Goal: Transaction & Acquisition: Purchase product/service

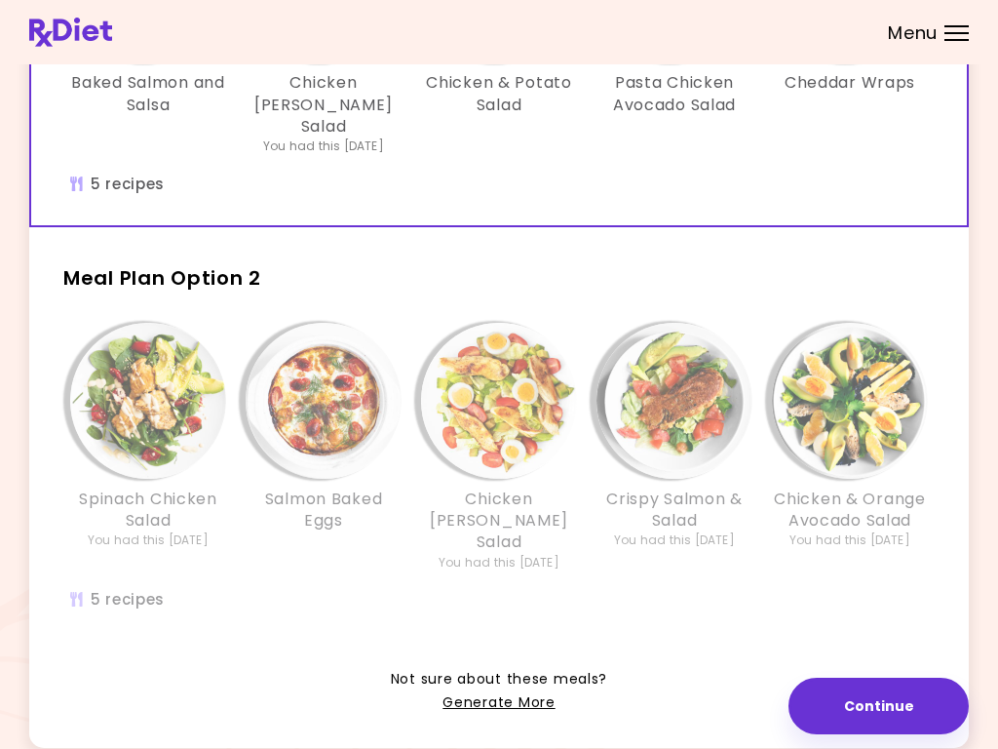
scroll to position [323, 0]
click at [344, 365] on img "Info - Salmon Baked Eggs - Meal Plan Option 2" at bounding box center [324, 402] width 156 height 156
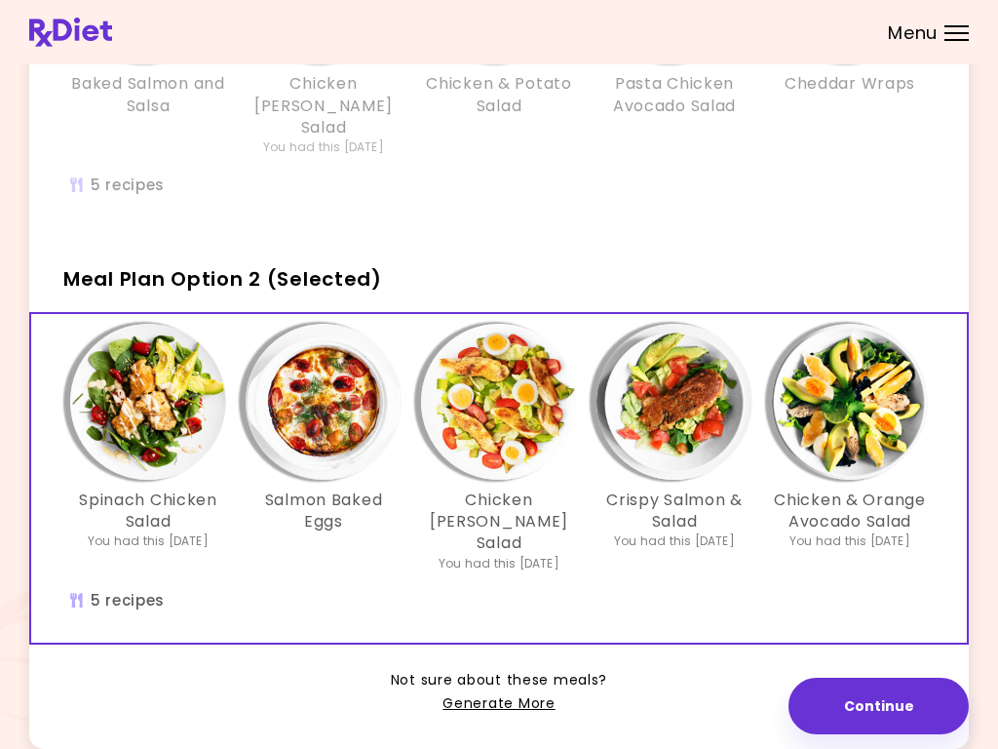
click at [328, 396] on img "Info - Salmon Baked Eggs - Meal Plan Option 2 (Selected)" at bounding box center [324, 402] width 156 height 156
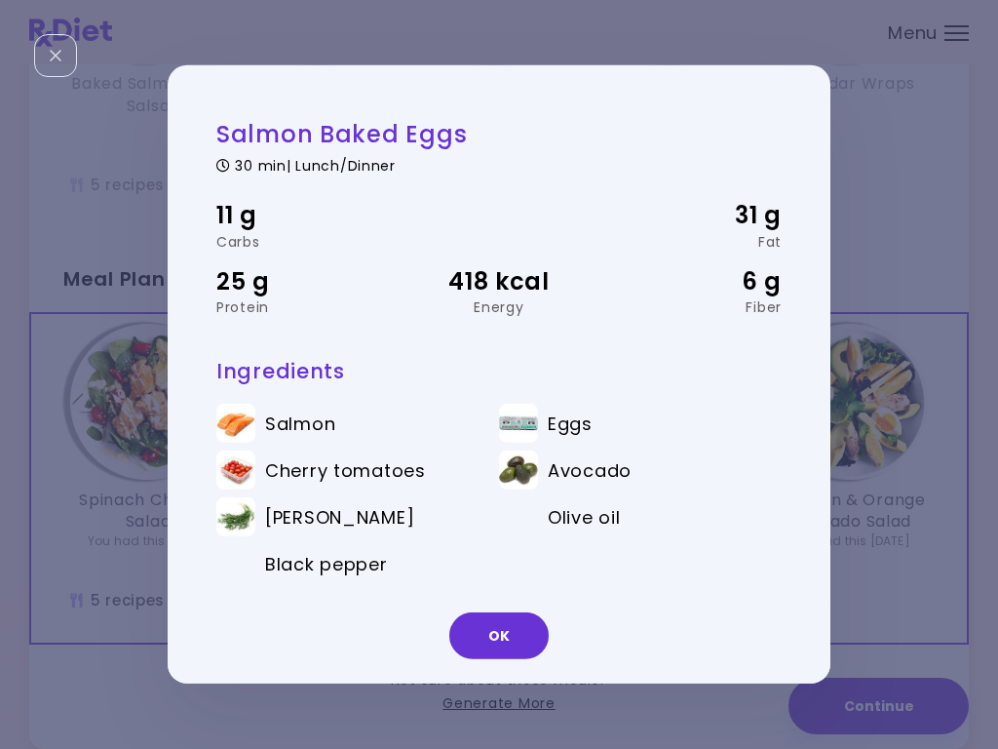
click at [507, 655] on button "OK" at bounding box center [498, 635] width 99 height 47
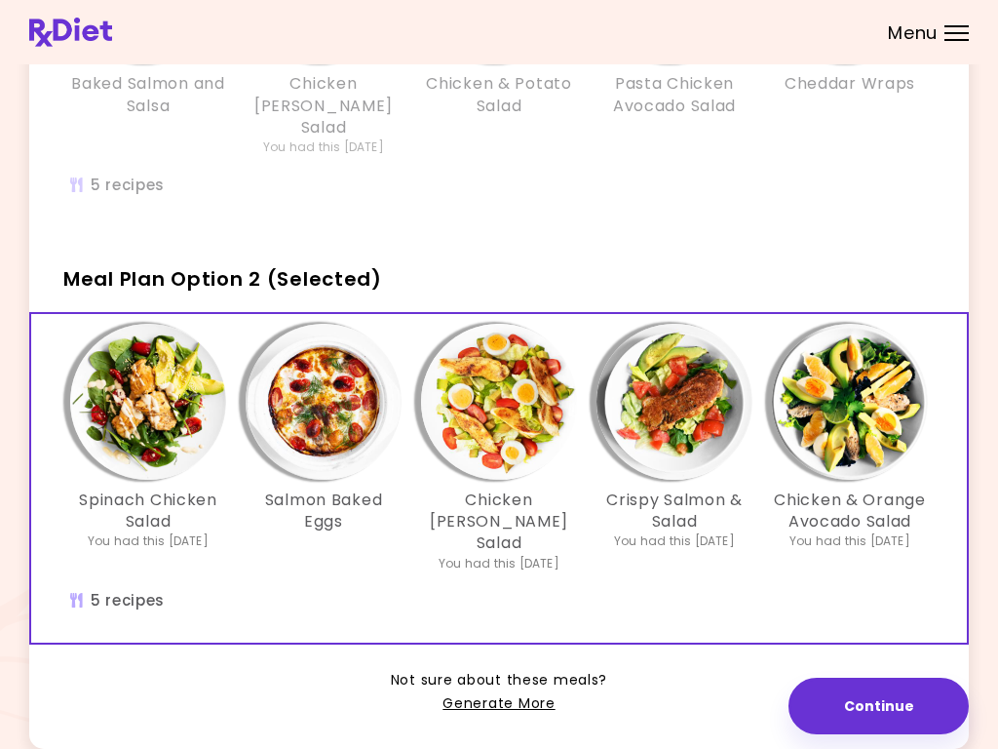
click at [506, 401] on img "Info - Chicken Cobb Salad - Meal Plan Option 2 (Selected)" at bounding box center [499, 402] width 156 height 156
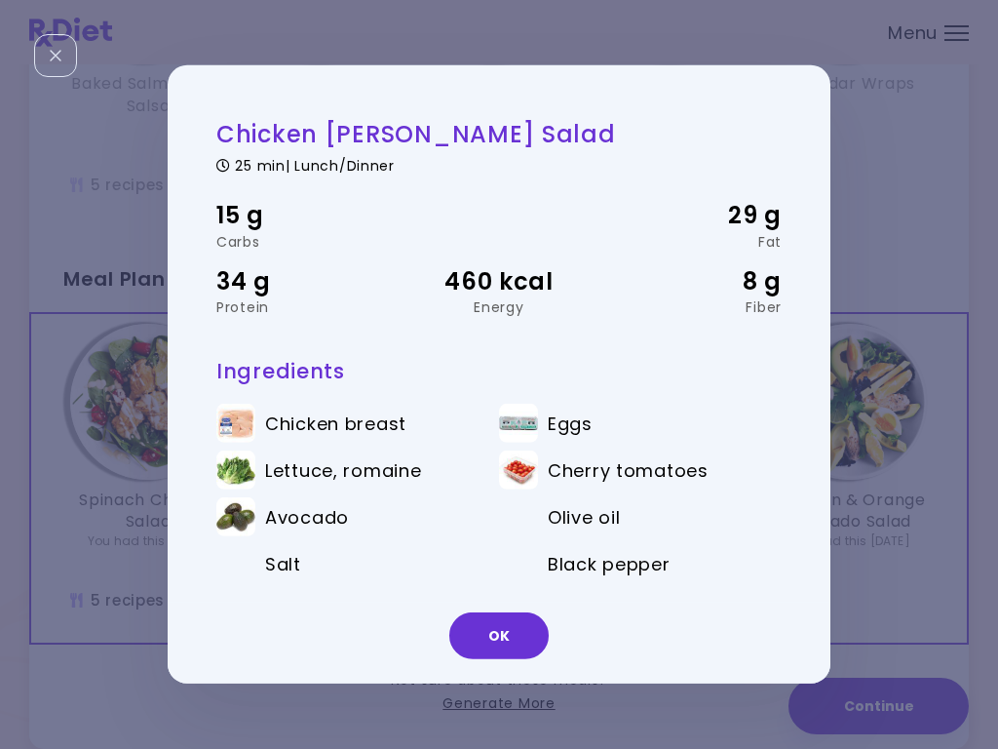
click at [512, 637] on button "OK" at bounding box center [498, 635] width 99 height 47
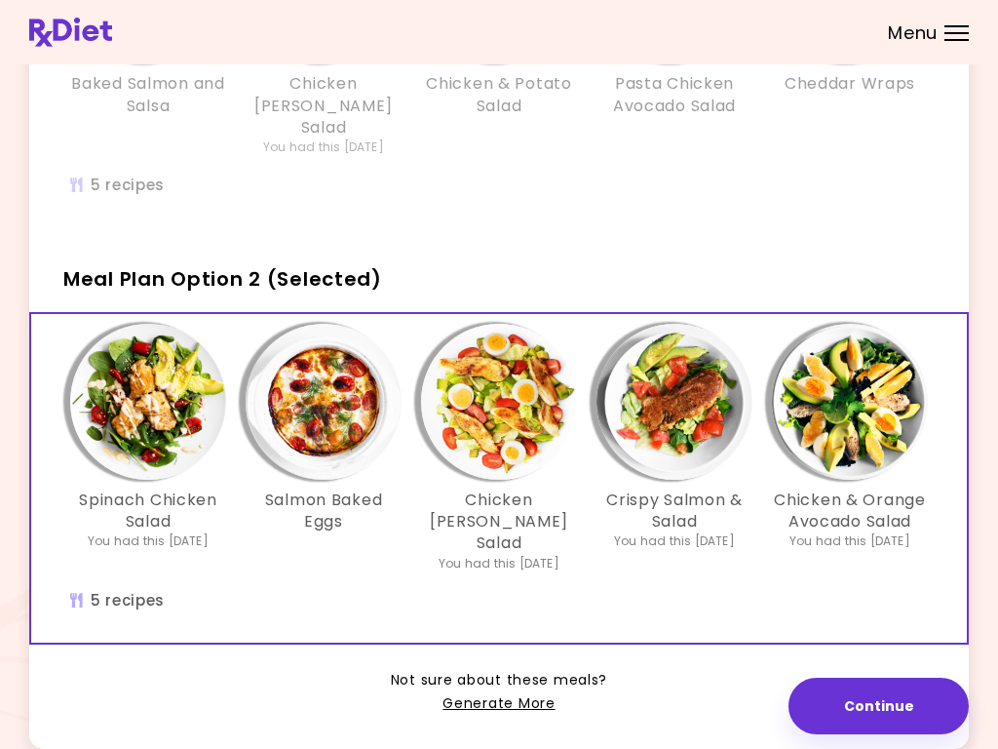
click at [679, 422] on img "Info - Crispy Salmon & Salad - Meal Plan Option 2 (Selected)" at bounding box center [675, 402] width 156 height 156
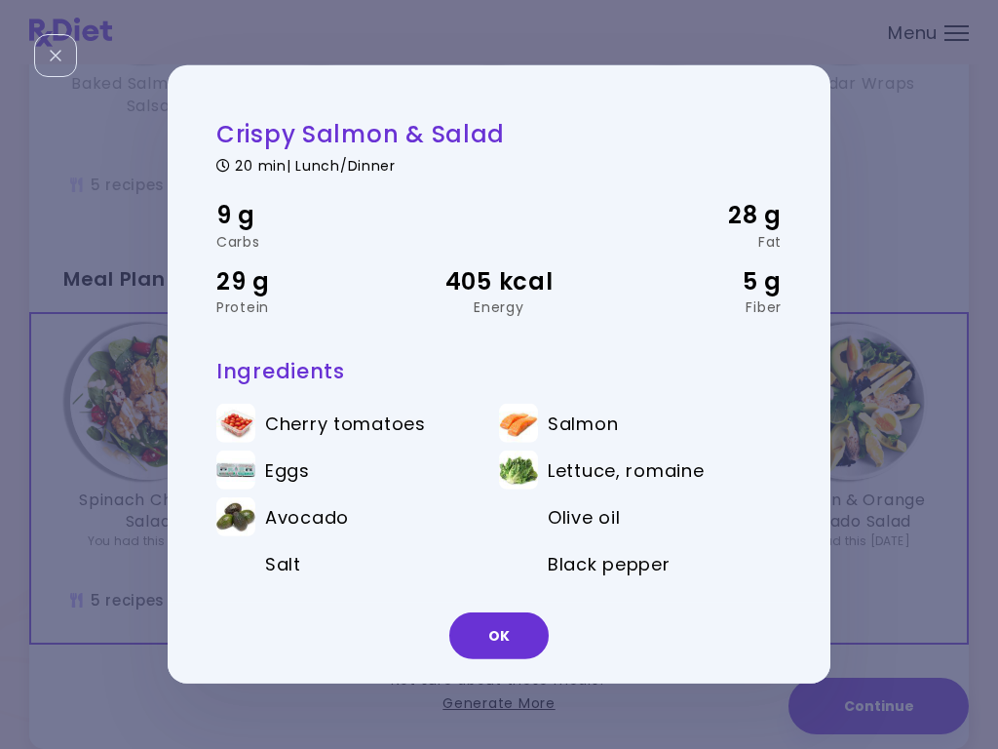
click at [521, 638] on button "OK" at bounding box center [498, 635] width 99 height 47
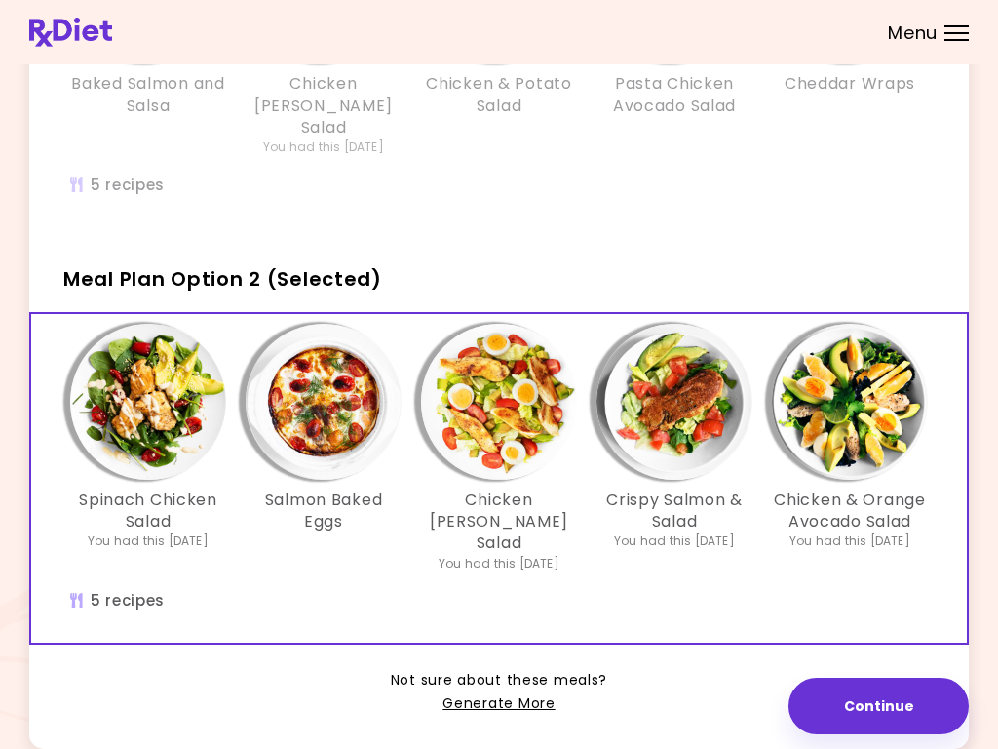
click at [864, 398] on img "Info - Chicken & Orange Avocado Salad - Meal Plan Option 2 (Selected)" at bounding box center [850, 402] width 156 height 156
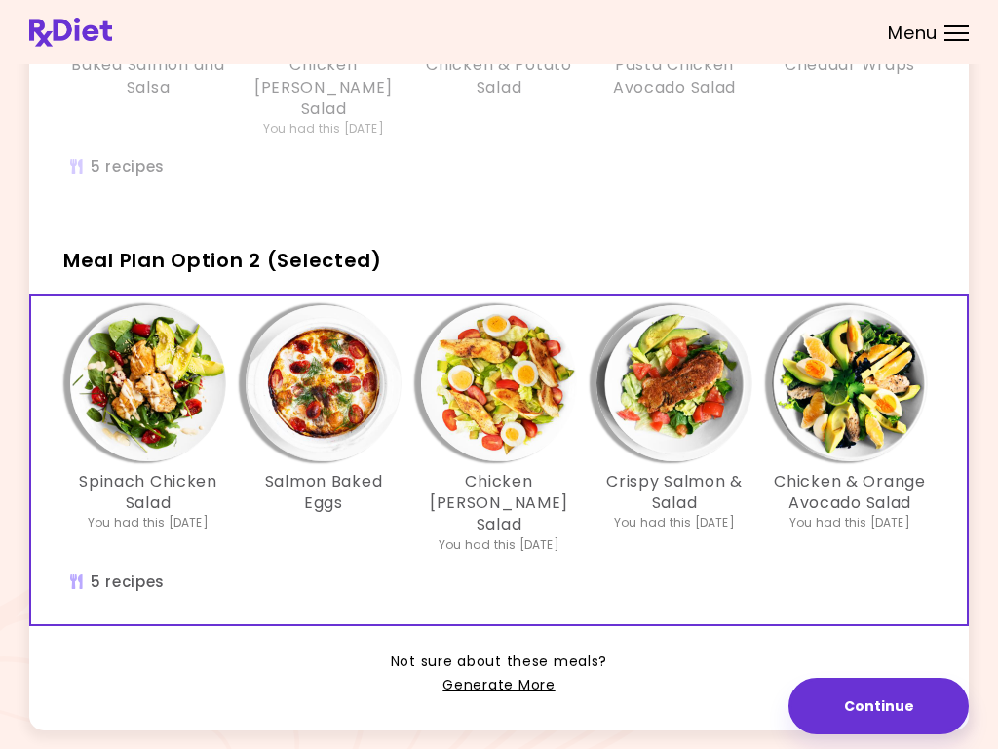
scroll to position [340, 0]
click at [590, 526] on div "Spinach Chicken Salad You had this [DATE] Salmon Baked Eggs Chicken [PERSON_NAM…" at bounding box center [499, 460] width 936 height 329
click at [876, 708] on button "Continue" at bounding box center [879, 705] width 180 height 57
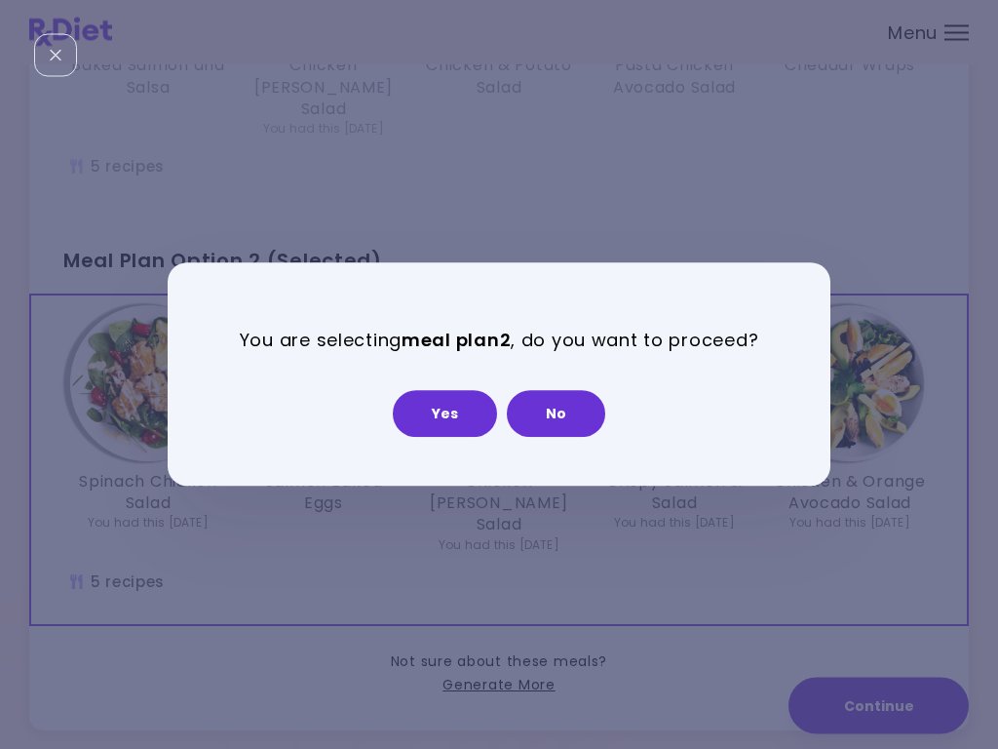
scroll to position [341, 0]
click at [440, 423] on button "Yes" at bounding box center [445, 413] width 104 height 47
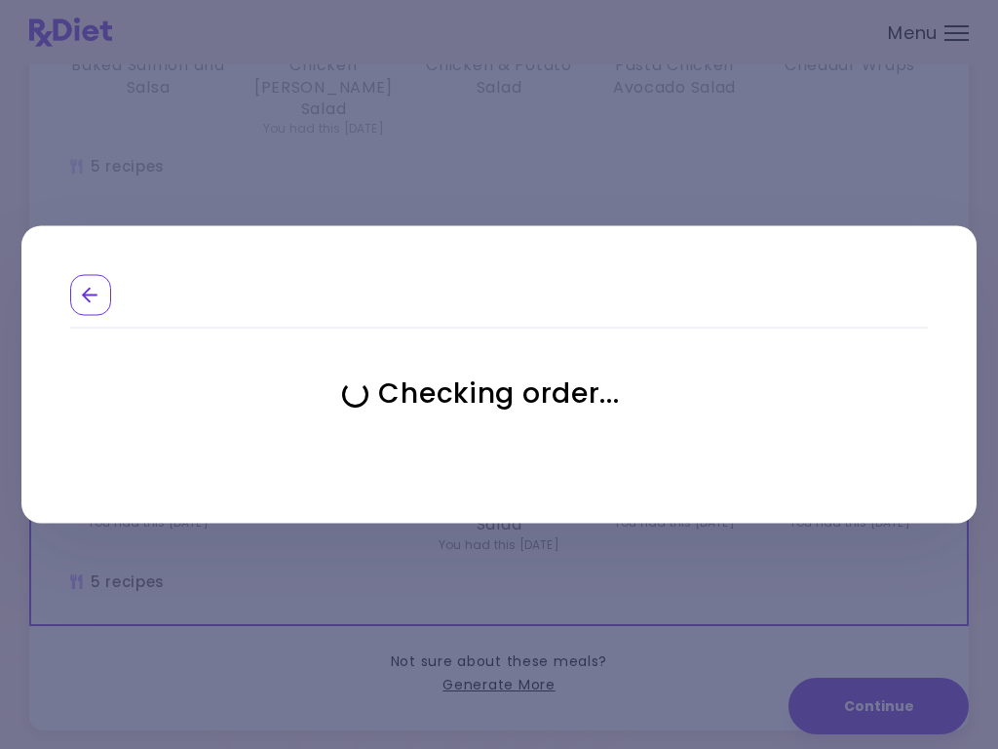
select select "**********"
select select "*"
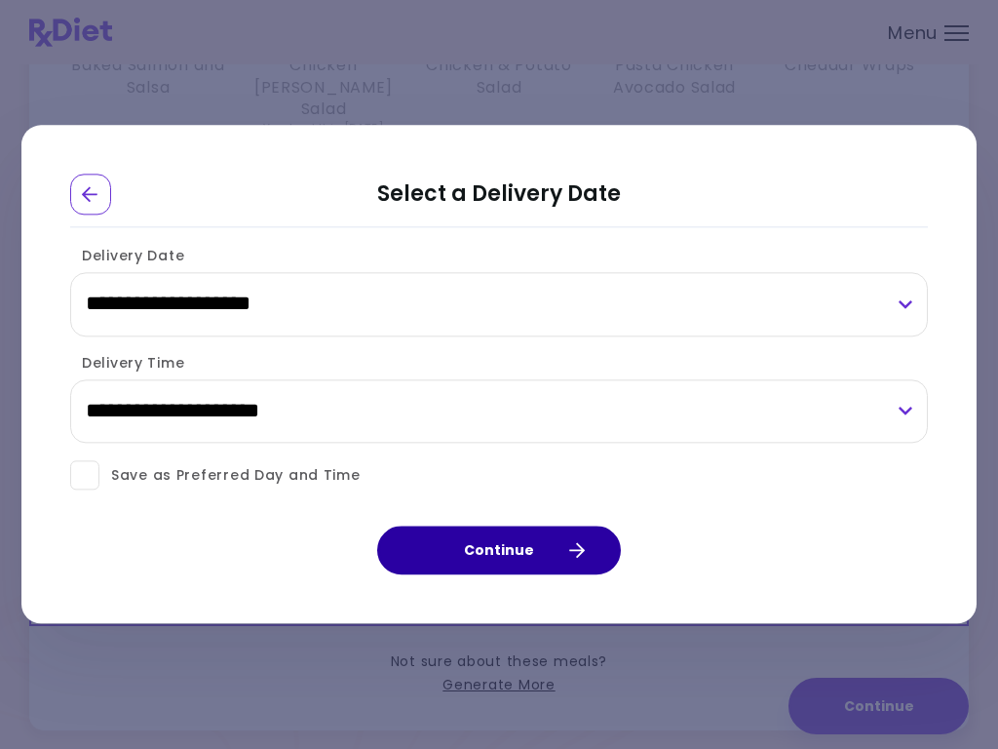
click at [521, 552] on button "Continue" at bounding box center [499, 550] width 244 height 49
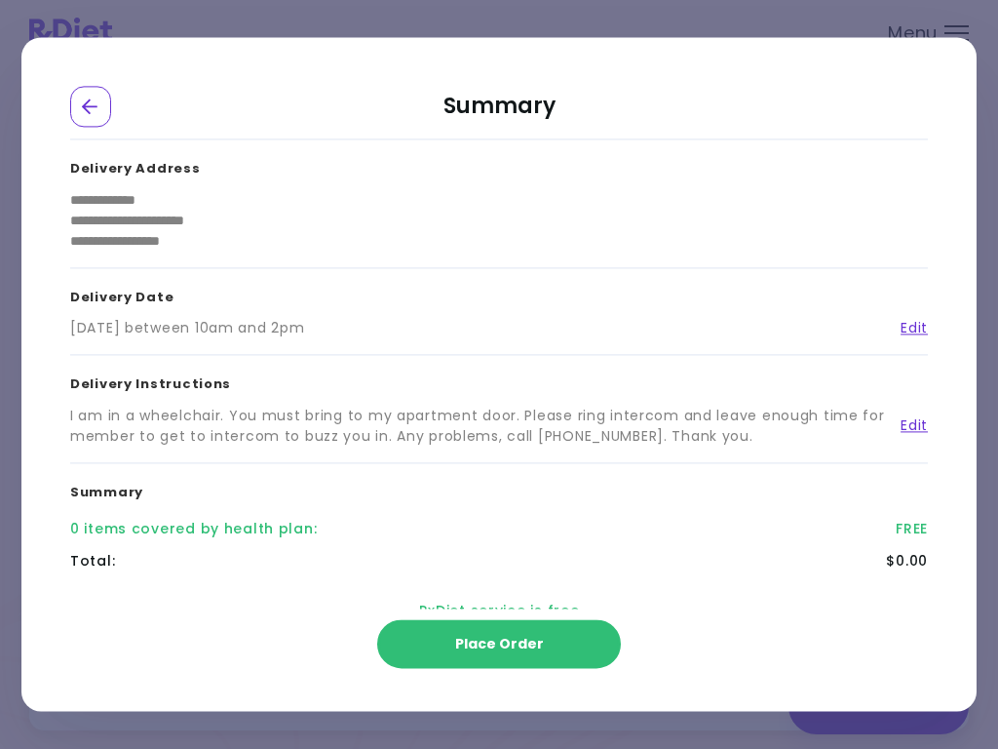
click at [507, 651] on span "Place Order" at bounding box center [499, 644] width 89 height 19
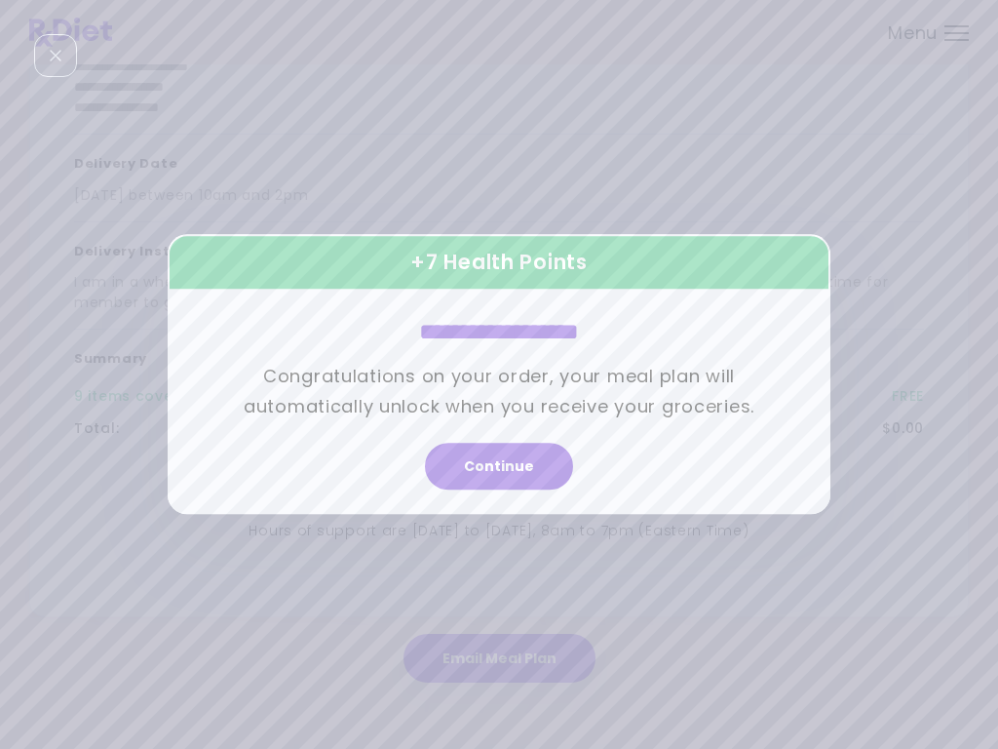
scroll to position [265, 0]
click at [501, 484] on button "Continue" at bounding box center [499, 467] width 148 height 47
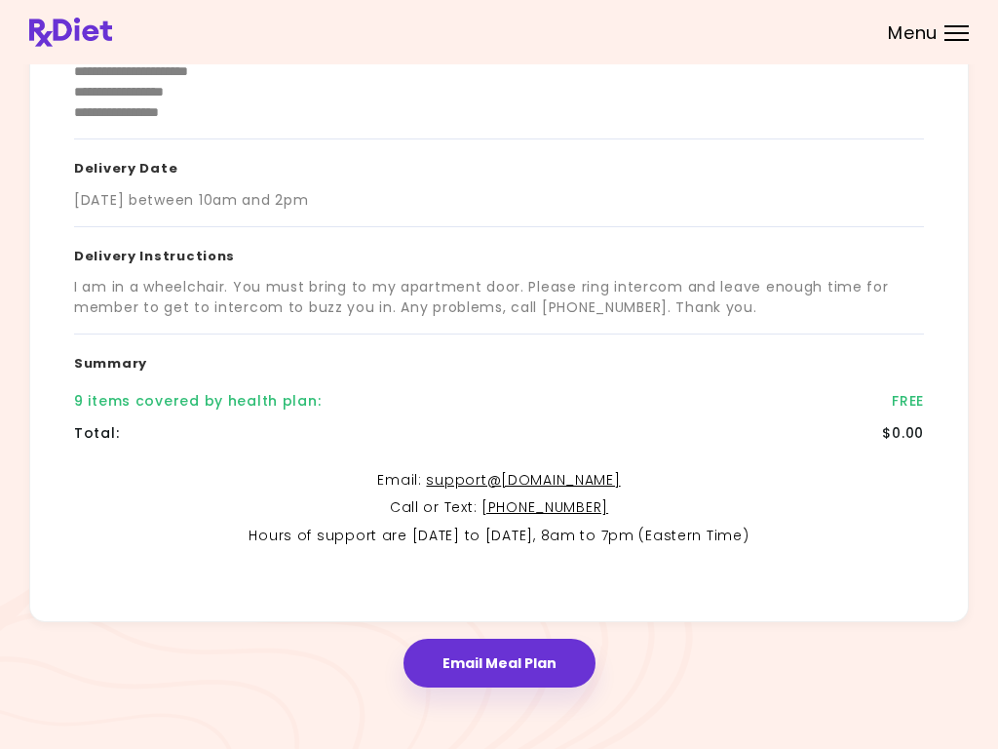
click at [509, 661] on button "Email Meal Plan" at bounding box center [500, 663] width 192 height 49
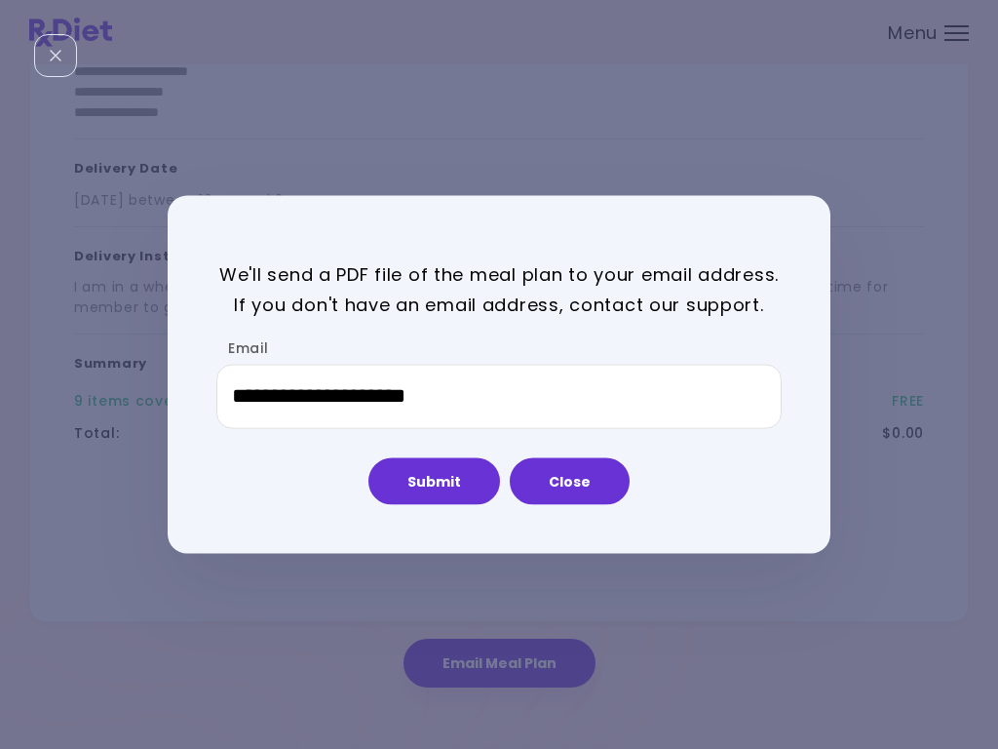
click at [437, 499] on button "Submit" at bounding box center [434, 480] width 132 height 47
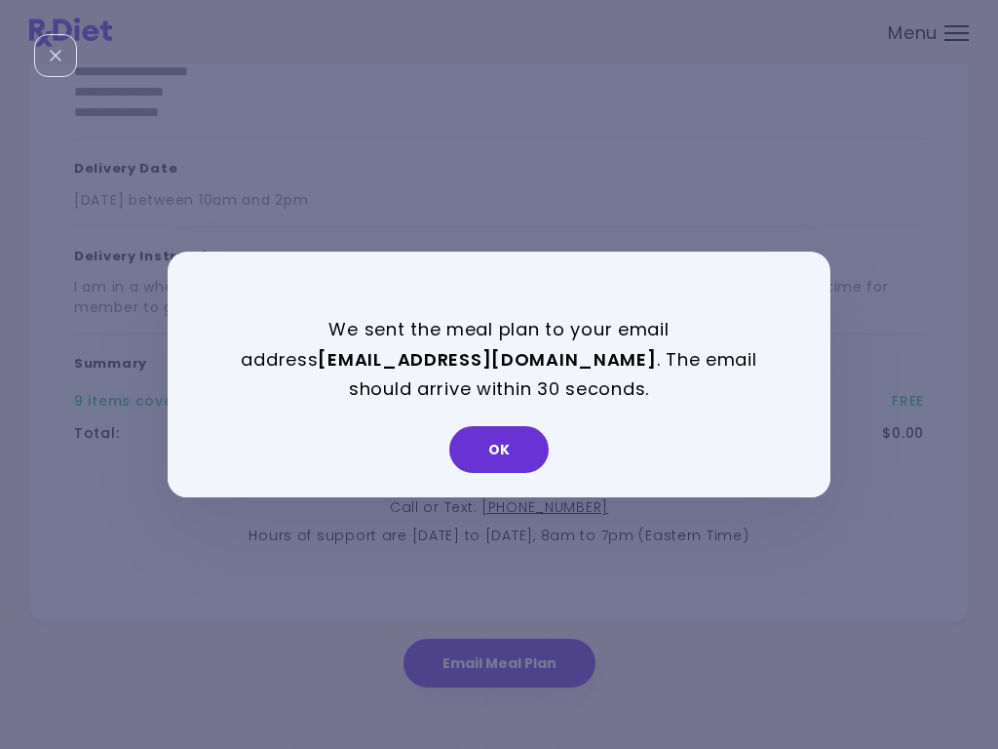
click at [507, 458] on button "OK" at bounding box center [498, 449] width 99 height 47
